Goal: Task Accomplishment & Management: Manage account settings

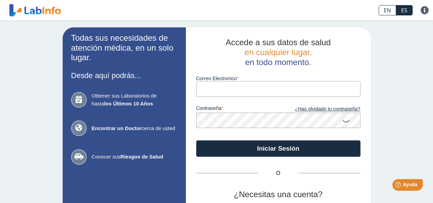
click at [199, 89] on input "Correo Electronico" at bounding box center [278, 88] width 164 height 15
click at [203, 94] on input "Correo Electronico" at bounding box center [278, 88] width 164 height 15
type input "[EMAIL_ADDRESS][DOMAIN_NAME]"
click at [342, 121] on icon at bounding box center [346, 120] width 8 height 13
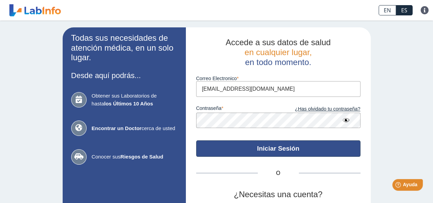
click at [264, 145] on button "Iniciar Sesión" at bounding box center [278, 148] width 164 height 16
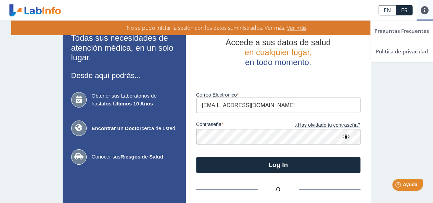
click at [427, 9] on link at bounding box center [425, 10] width 16 height 8
click at [426, 8] on link at bounding box center [425, 10] width 16 height 8
click at [422, 9] on link at bounding box center [425, 10] width 16 height 8
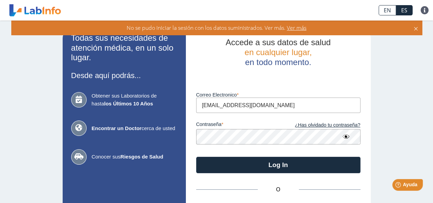
click at [416, 28] on icon at bounding box center [416, 28] width 5 height 8
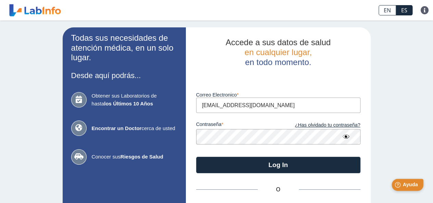
click at [411, 184] on span "Ayuda" at bounding box center [410, 185] width 15 height 6
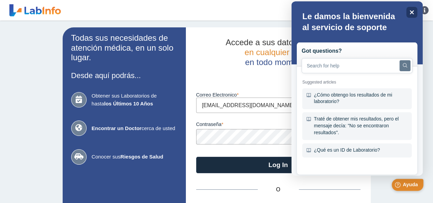
click at [411, 182] on span "Ayuda" at bounding box center [410, 185] width 15 height 6
